Goal: Information Seeking & Learning: Learn about a topic

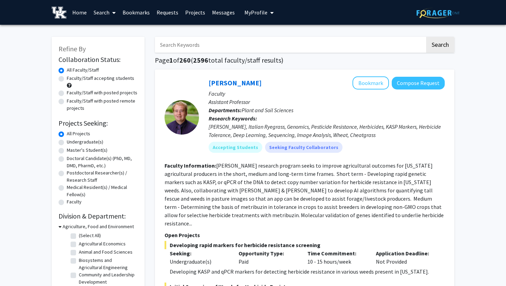
click at [310, 81] on div "[PERSON_NAME] Bookmark Compose Request" at bounding box center [327, 82] width 236 height 13
click at [211, 47] on input "Search Keywords" at bounding box center [290, 45] width 270 height 16
type input "landscape architecture"
click at [426, 37] on button "Search" at bounding box center [440, 45] width 28 height 16
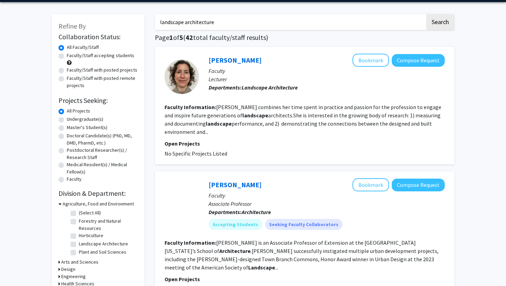
scroll to position [25, 0]
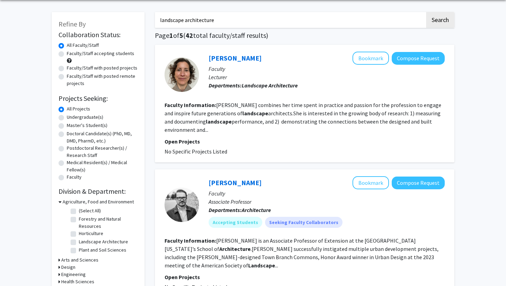
click at [187, 132] on fg-read-more "[PERSON_NAME] combines her time spent in practice and passion for the professio…" at bounding box center [303, 118] width 277 height 32
click at [218, 54] on link "[PERSON_NAME]" at bounding box center [235, 58] width 53 height 9
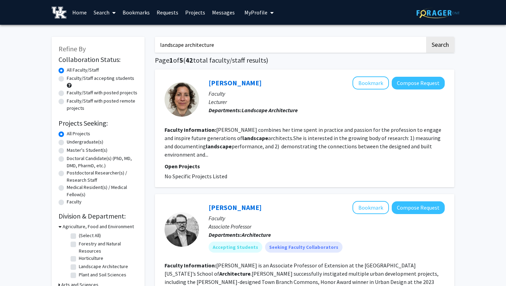
drag, startPoint x: 245, startPoint y: 50, endPoint x: 0, endPoint y: 132, distance: 258.3
drag, startPoint x: 226, startPoint y: 48, endPoint x: 0, endPoint y: 80, distance: 227.9
type input "l"
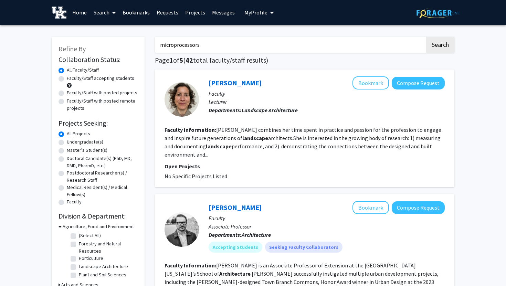
click at [426, 37] on button "Search" at bounding box center [440, 45] width 28 height 16
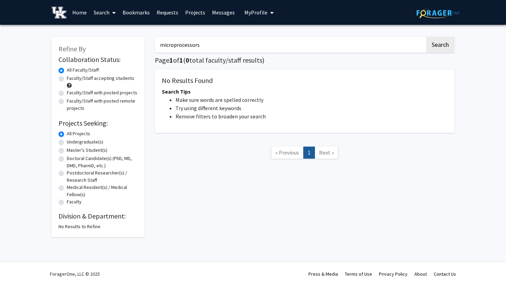
drag, startPoint x: 218, startPoint y: 45, endPoint x: 123, endPoint y: 51, distance: 95.2
click at [123, 51] on div "Refine By Collaboration Status: Collaboration Status All Faculty/Staff Collabor…" at bounding box center [252, 133] width 413 height 207
type input "m"
click at [105, 14] on link "Search" at bounding box center [104, 12] width 29 height 24
click at [115, 35] on span "Faculty/Staff" at bounding box center [115, 32] width 51 height 14
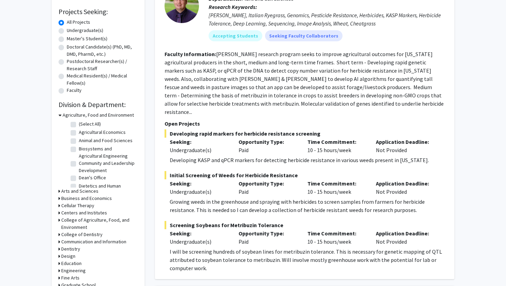
scroll to position [113, 0]
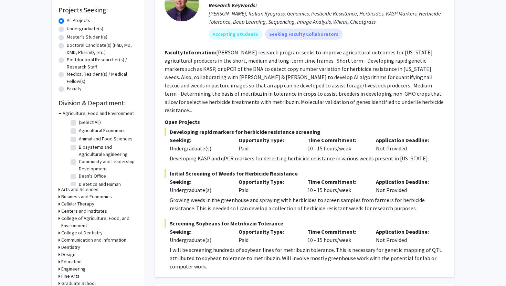
click at [61, 113] on div "Agriculture, Food and Environment" at bounding box center [98, 113] width 79 height 7
click at [65, 114] on h3 "Agriculture, Food and Environment" at bounding box center [98, 113] width 71 height 7
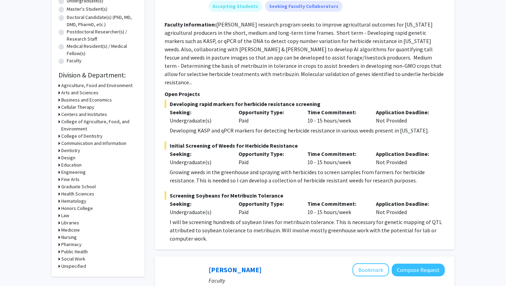
scroll to position [143, 0]
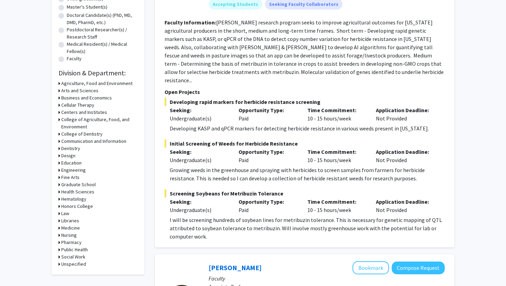
click at [66, 211] on h3 "Law" at bounding box center [65, 213] width 8 height 7
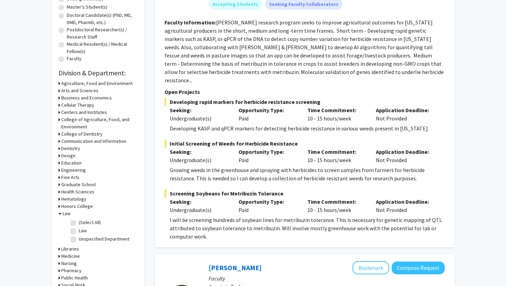
click at [79, 224] on label "(Select All)" at bounding box center [90, 222] width 22 height 7
click at [79, 224] on input "(Select All)" at bounding box center [81, 221] width 4 height 4
checkbox input "true"
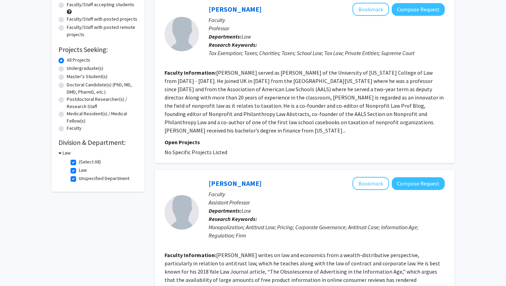
scroll to position [82, 0]
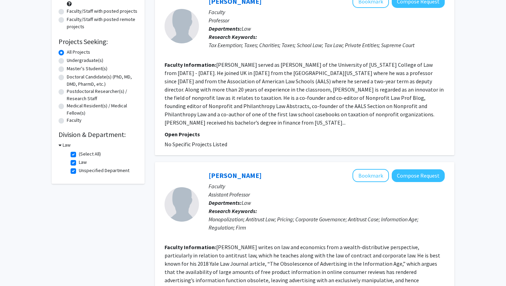
click at [66, 144] on h3 "Law" at bounding box center [67, 145] width 8 height 7
click at [66, 144] on h3 "Law" at bounding box center [65, 145] width 8 height 7
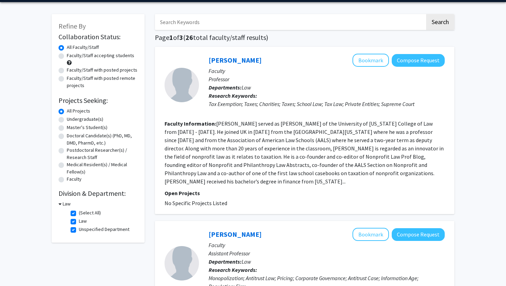
scroll to position [22, 0]
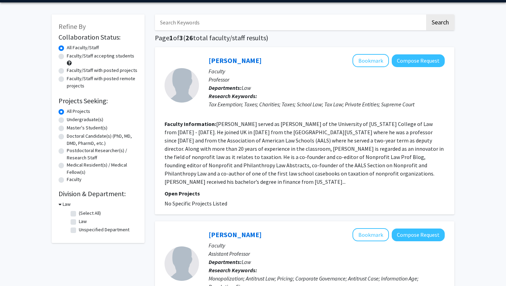
checkbox input "false"
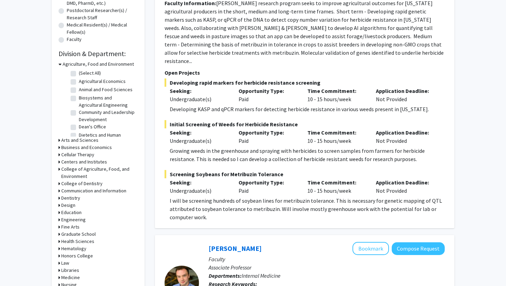
scroll to position [163, 0]
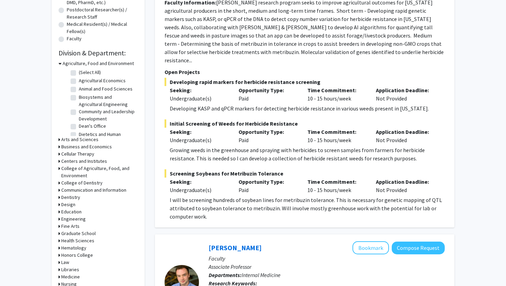
click at [75, 148] on h3 "Business and Economics" at bounding box center [86, 146] width 51 height 7
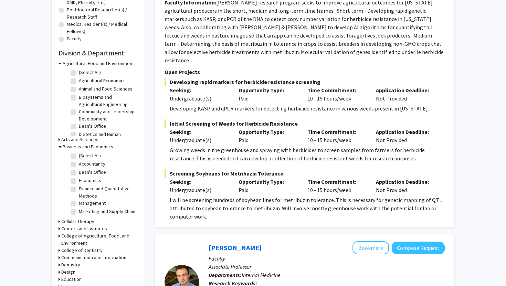
click at [79, 156] on label "(Select All)" at bounding box center [90, 155] width 22 height 7
click at [79, 156] on input "(Select All)" at bounding box center [81, 154] width 4 height 4
checkbox input "true"
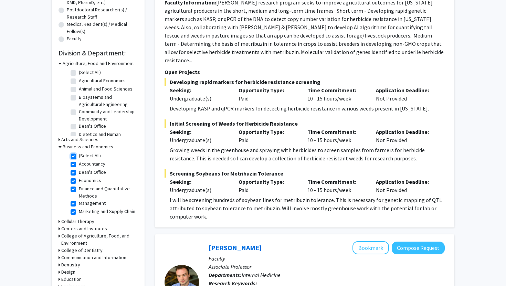
checkbox input "true"
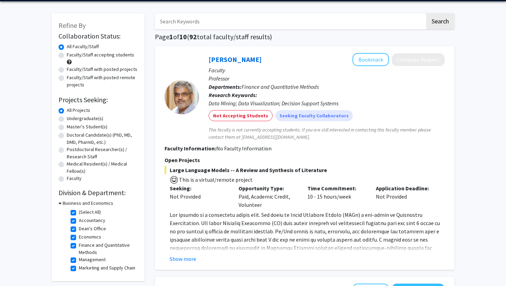
scroll to position [9, 0]
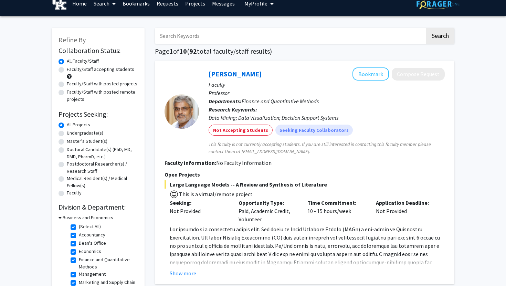
click at [67, 85] on label "Faculty/Staff with posted projects" at bounding box center [102, 83] width 71 height 7
click at [67, 85] on input "Faculty/Staff with posted projects" at bounding box center [69, 82] width 4 height 4
radio input "true"
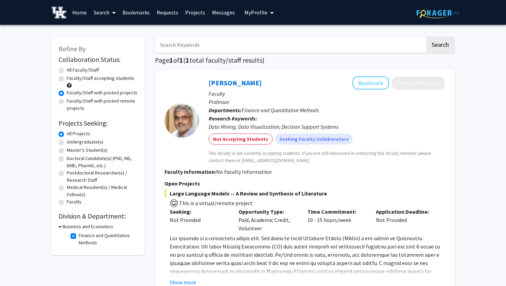
click at [76, 235] on fg-checkbox "Finance and Quantitative Methods Finance and Quantitative Methods" at bounding box center [103, 239] width 65 height 14
click at [79, 236] on label "Finance and Quantitative Methods" at bounding box center [107, 239] width 57 height 14
click at [79, 236] on input "Finance and Quantitative Methods" at bounding box center [81, 234] width 4 height 4
checkbox input "false"
radio input "true"
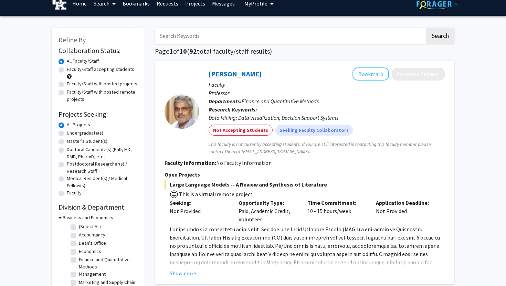
checkbox input "false"
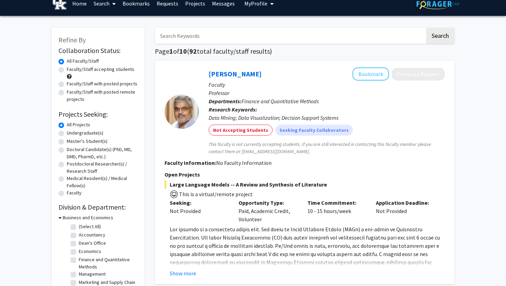
checkbox input "false"
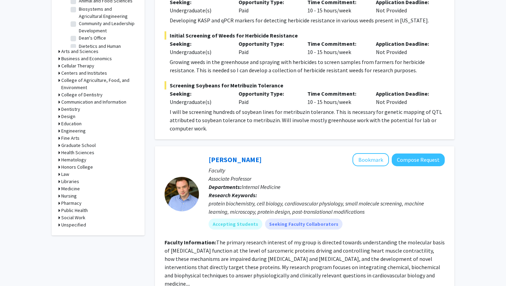
scroll to position [252, 0]
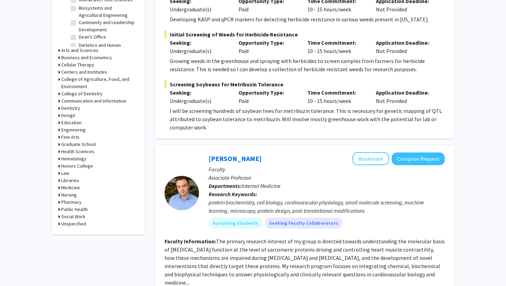
click at [72, 109] on h3 "Dentistry" at bounding box center [70, 108] width 19 height 7
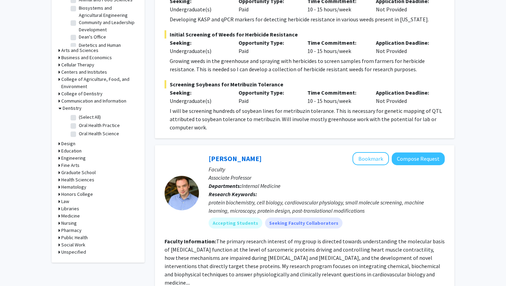
click at [79, 120] on label "(Select All)" at bounding box center [90, 117] width 22 height 7
click at [79, 118] on input "(Select All)" at bounding box center [81, 116] width 4 height 4
checkbox input "true"
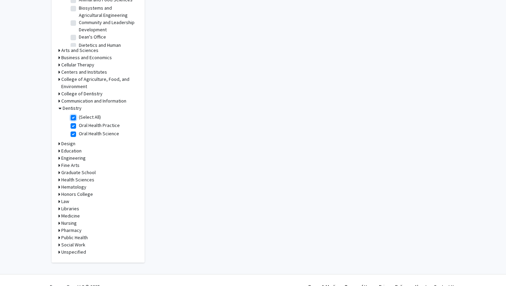
checkbox input "true"
